Goal: Find specific page/section: Find specific page/section

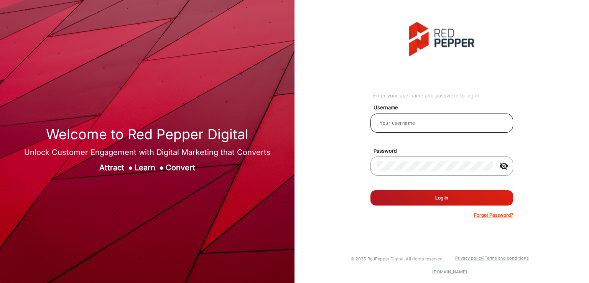
click at [416, 121] on input "email" at bounding box center [442, 123] width 130 height 9
click at [410, 126] on input "email" at bounding box center [442, 123] width 130 height 9
type input "Redpepper Client"
click at [442, 194] on button "Log In" at bounding box center [441, 197] width 143 height 15
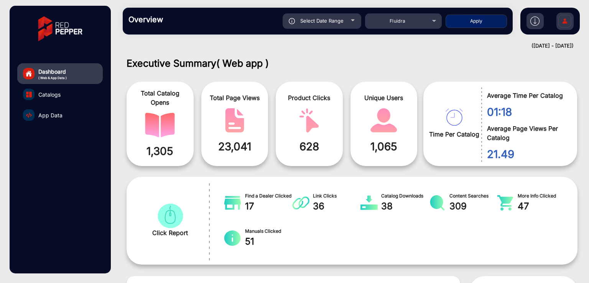
scroll to position [6, 0]
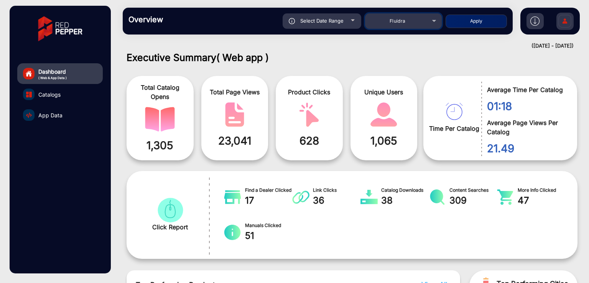
click at [420, 22] on div "Fluidra" at bounding box center [397, 20] width 61 height 9
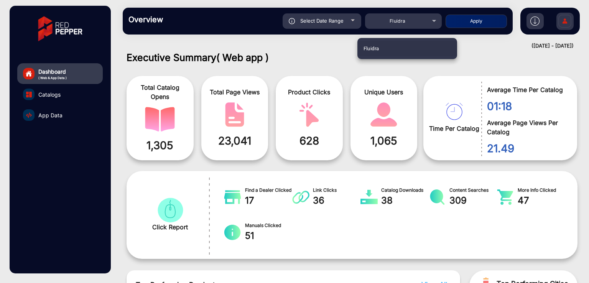
click at [286, 56] on div at bounding box center [294, 141] width 589 height 283
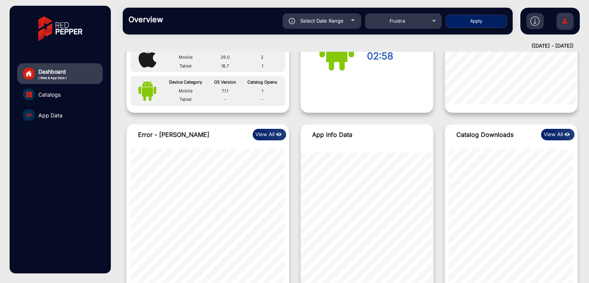
scroll to position [802, 0]
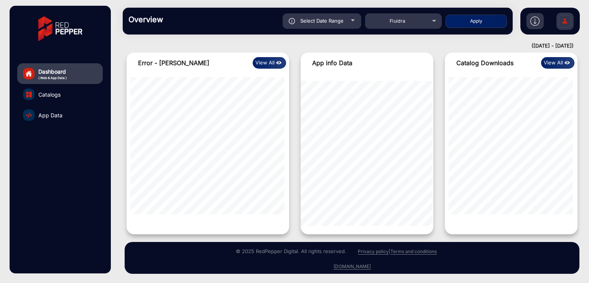
click at [273, 65] on button "View All" at bounding box center [269, 63] width 33 height 12
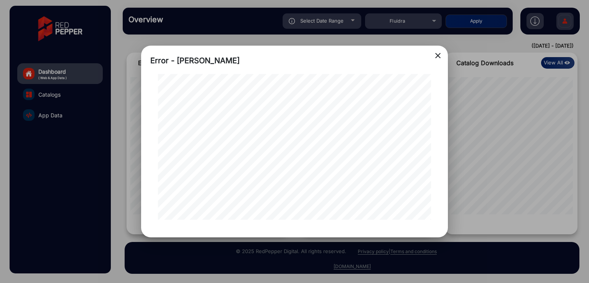
click at [438, 54] on mat-icon "close" at bounding box center [437, 55] width 9 height 9
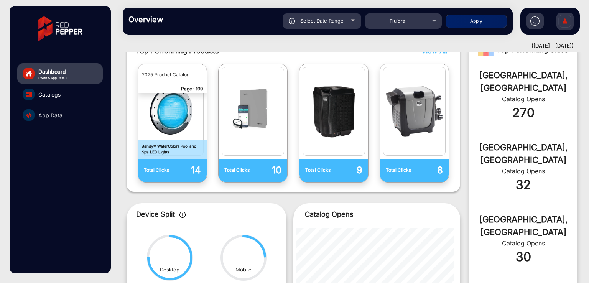
scroll to position [189, 0]
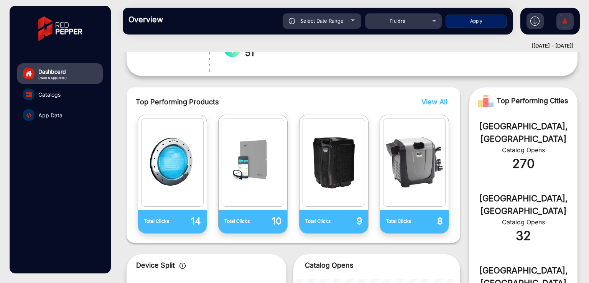
click at [434, 102] on span "View All" at bounding box center [434, 102] width 26 height 8
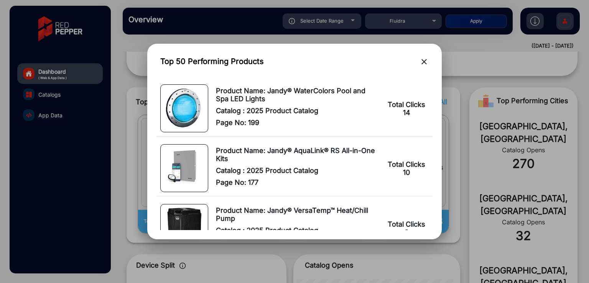
click at [422, 61] on mat-icon "close" at bounding box center [424, 61] width 9 height 9
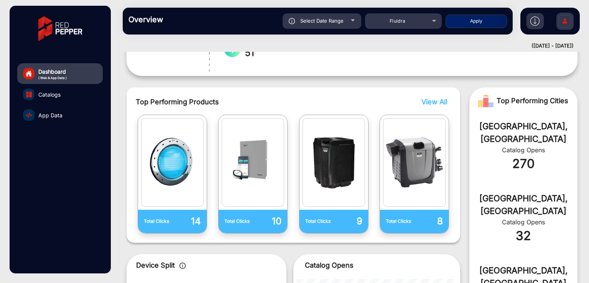
click at [423, 99] on span "View All" at bounding box center [434, 102] width 26 height 8
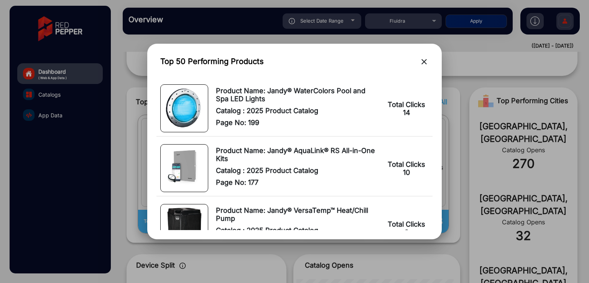
click at [423, 63] on mat-icon "close" at bounding box center [424, 61] width 9 height 9
